Goal: Task Accomplishment & Management: Use online tool/utility

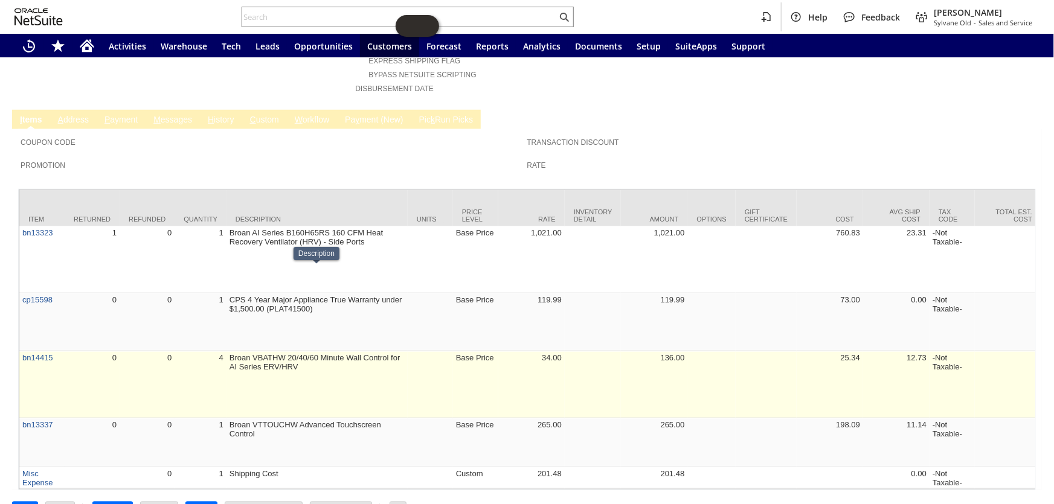
scroll to position [563, 0]
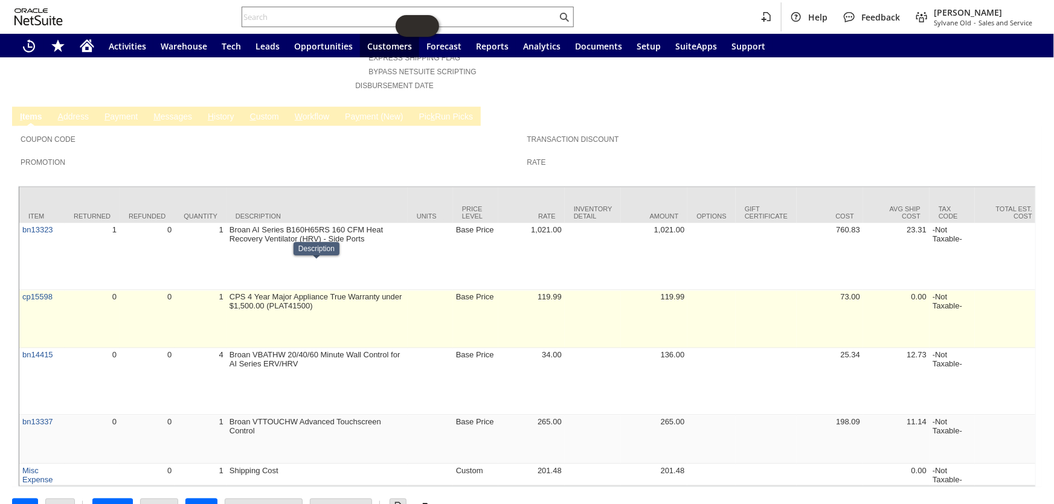
drag, startPoint x: 236, startPoint y: 276, endPoint x: 262, endPoint y: 281, distance: 25.8
click at [241, 291] on td "CPS 4 Year Major Appliance True Warranty under $1,500.00 (PLAT41500)" at bounding box center [316, 320] width 181 height 58
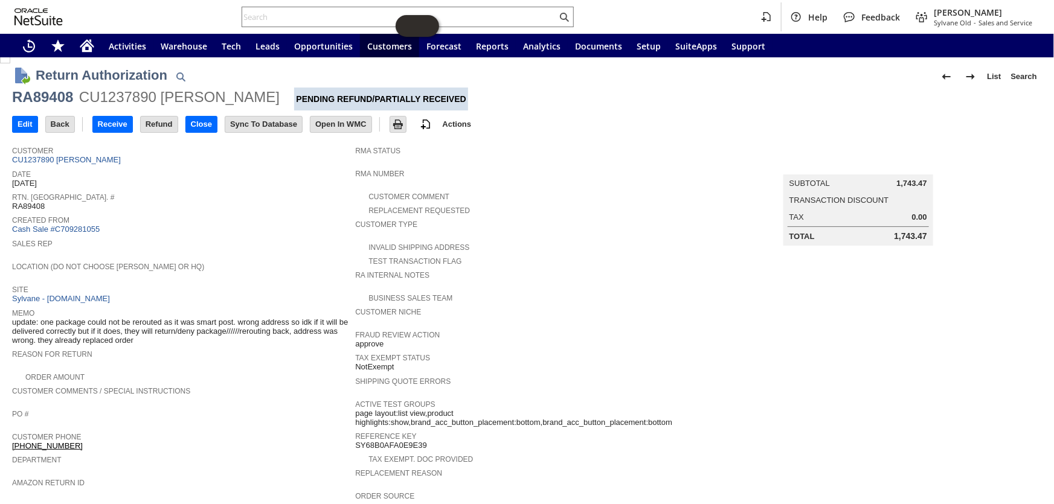
scroll to position [0, 0]
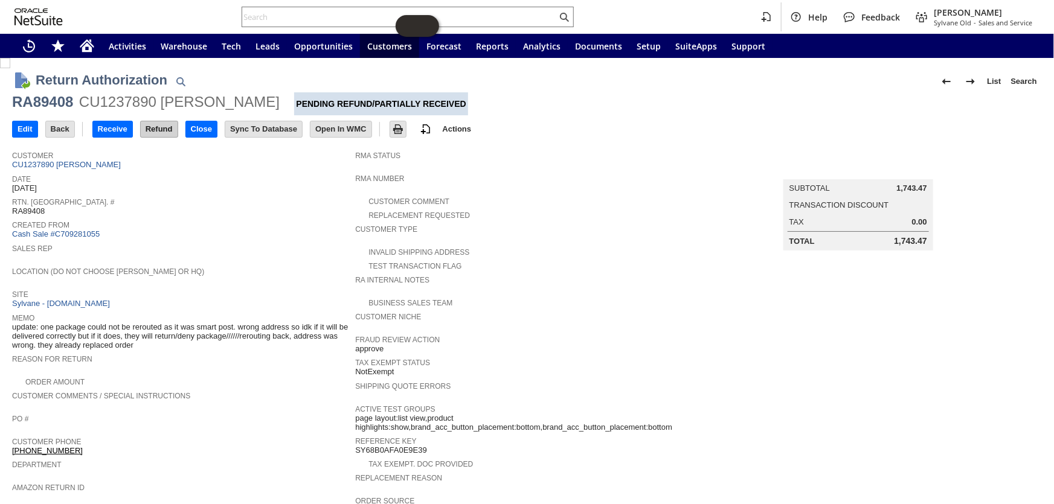
click at [160, 127] on input "Refund" at bounding box center [159, 129] width 37 height 16
click at [968, 24] on span "Sylvane Old" at bounding box center [952, 22] width 37 height 9
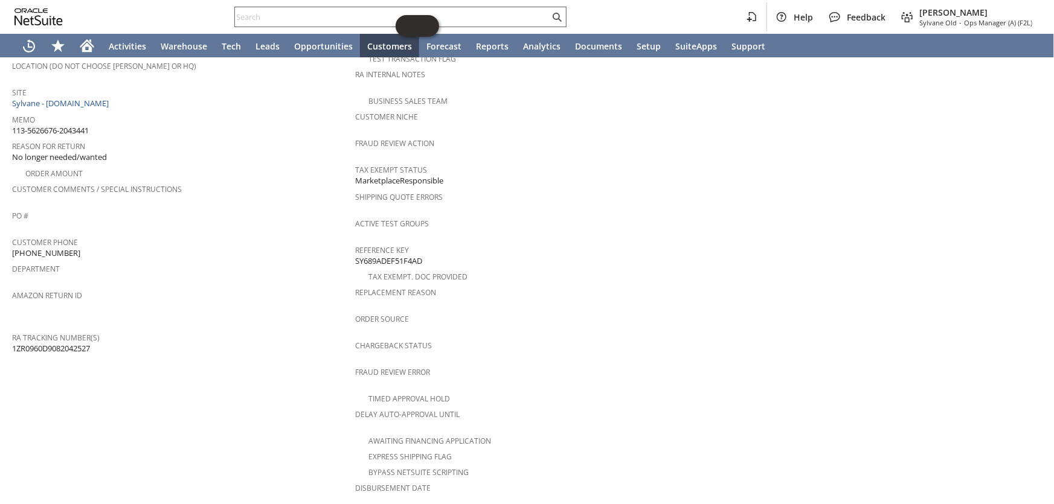
scroll to position [205, 0]
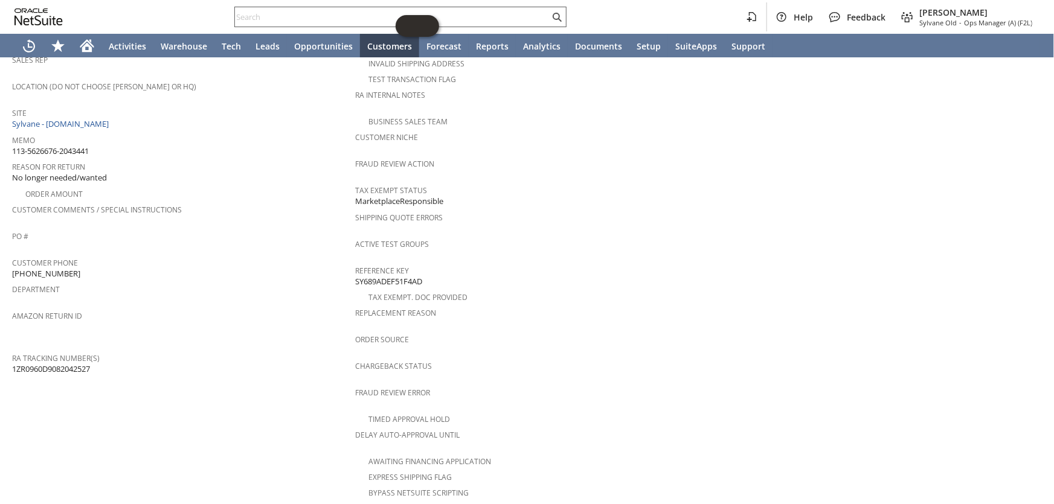
click at [313, 17] on input "text" at bounding box center [392, 17] width 315 height 14
click at [970, 24] on span "Ops Manager (A) (F2L)" at bounding box center [998, 22] width 68 height 9
